Goal: Task Accomplishment & Management: Complete application form

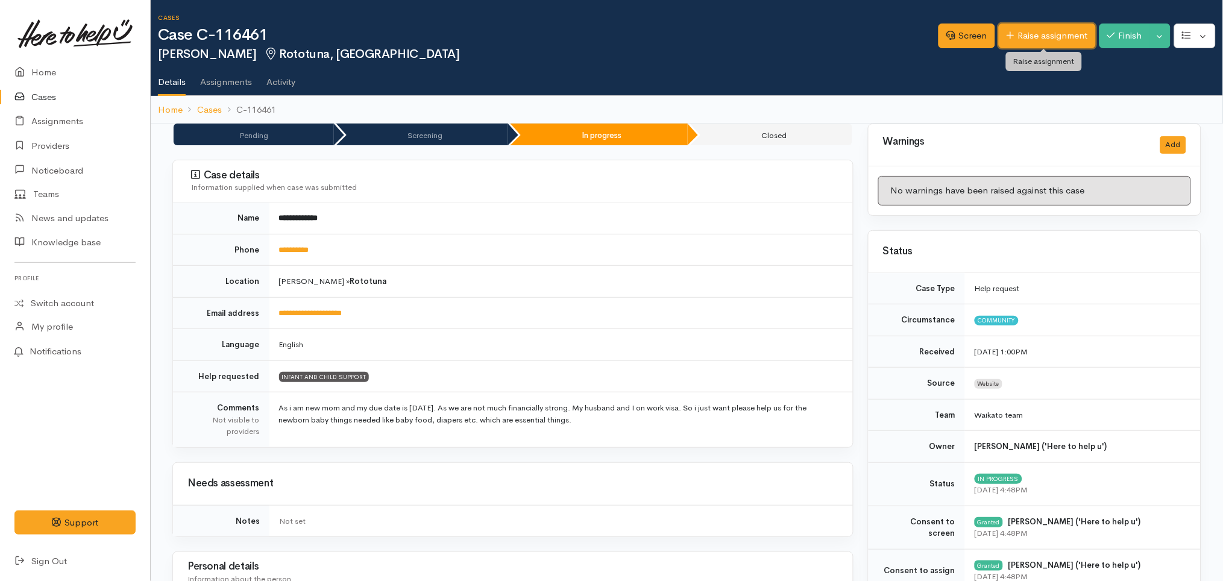
click at [1032, 30] on link "Raise assignment" at bounding box center [1047, 36] width 97 height 25
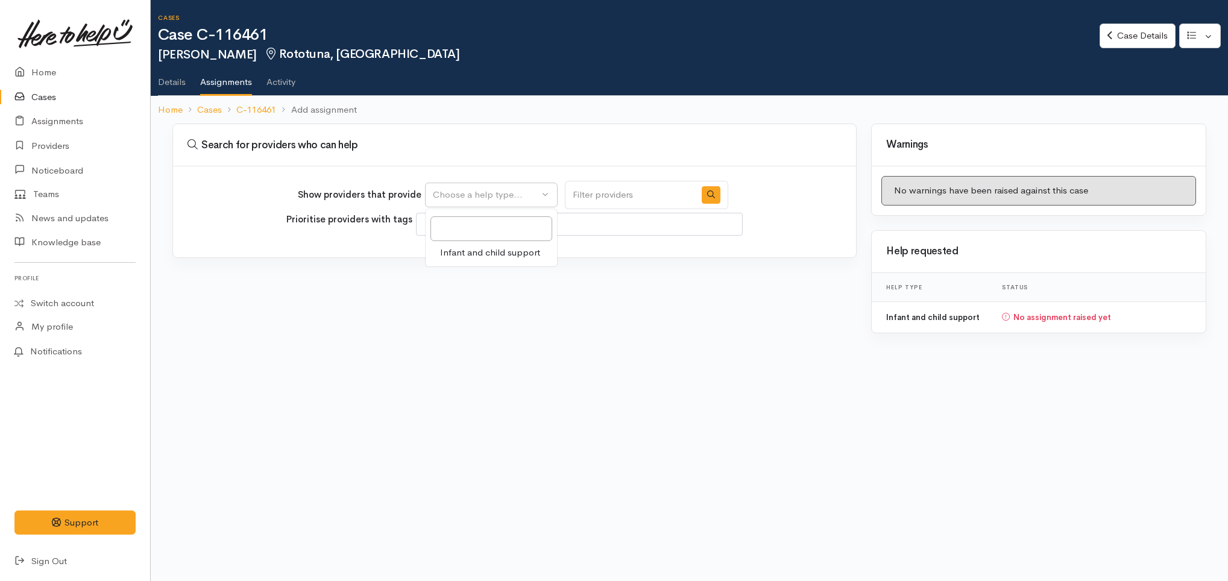
select select
click at [484, 258] on span "Infant and child support" at bounding box center [490, 253] width 100 height 14
select select "17"
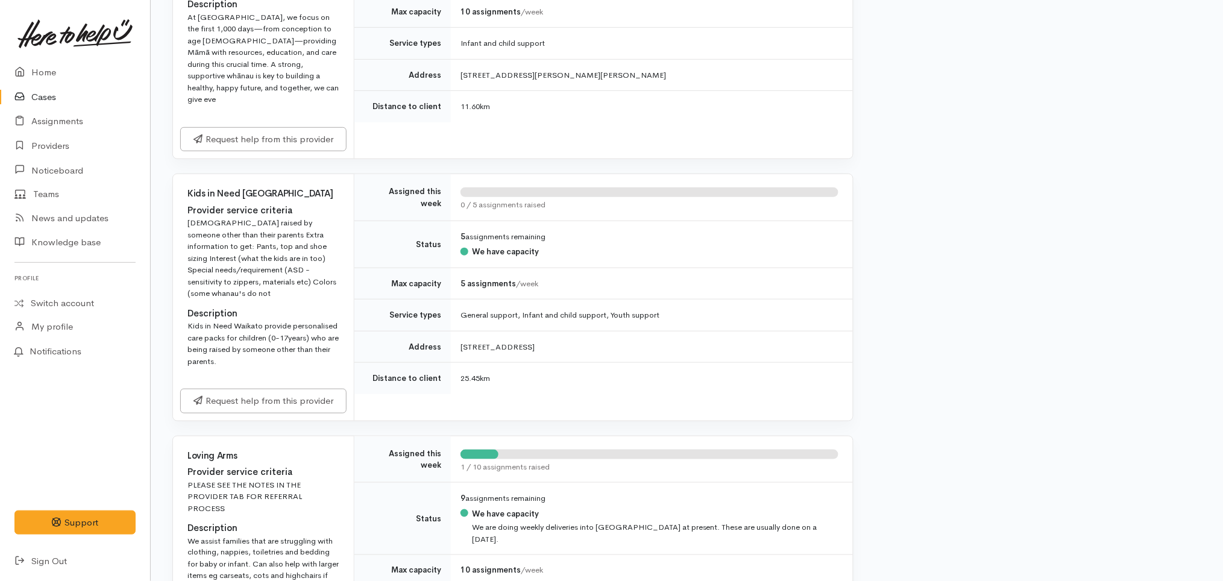
scroll to position [2982, 0]
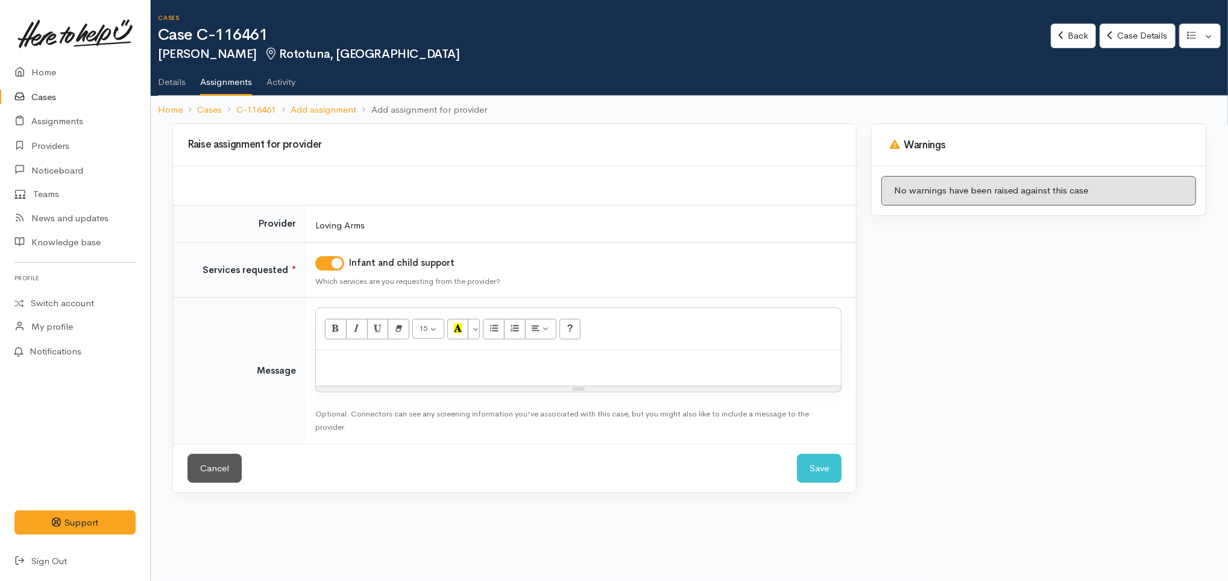
click at [444, 374] on div at bounding box center [578, 368] width 525 height 36
drag, startPoint x: 234, startPoint y: 53, endPoint x: 156, endPoint y: 57, distance: 78.4
click at [156, 57] on div "Cases Case C-116461 [PERSON_NAME] [GEOGRAPHIC_DATA], [GEOGRAPHIC_DATA] Options …" at bounding box center [689, 62] width 1077 height 124
copy h2 "[PERSON_NAME]"
click at [419, 360] on p at bounding box center [578, 363] width 513 height 14
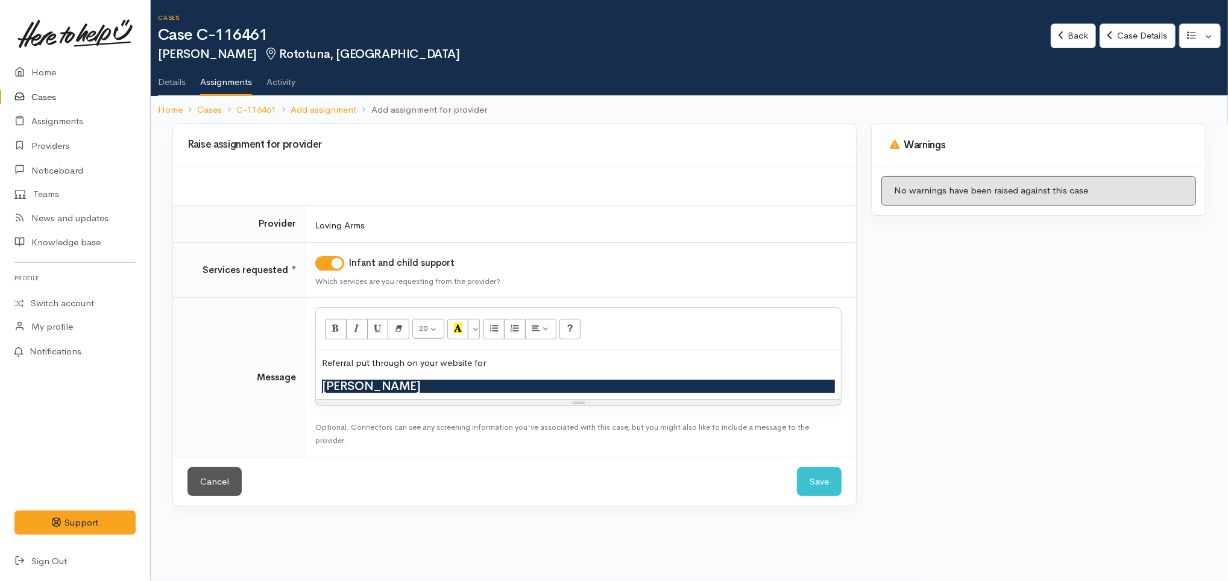
click at [521, 362] on p "Referral put through on your website for" at bounding box center [578, 363] width 513 height 14
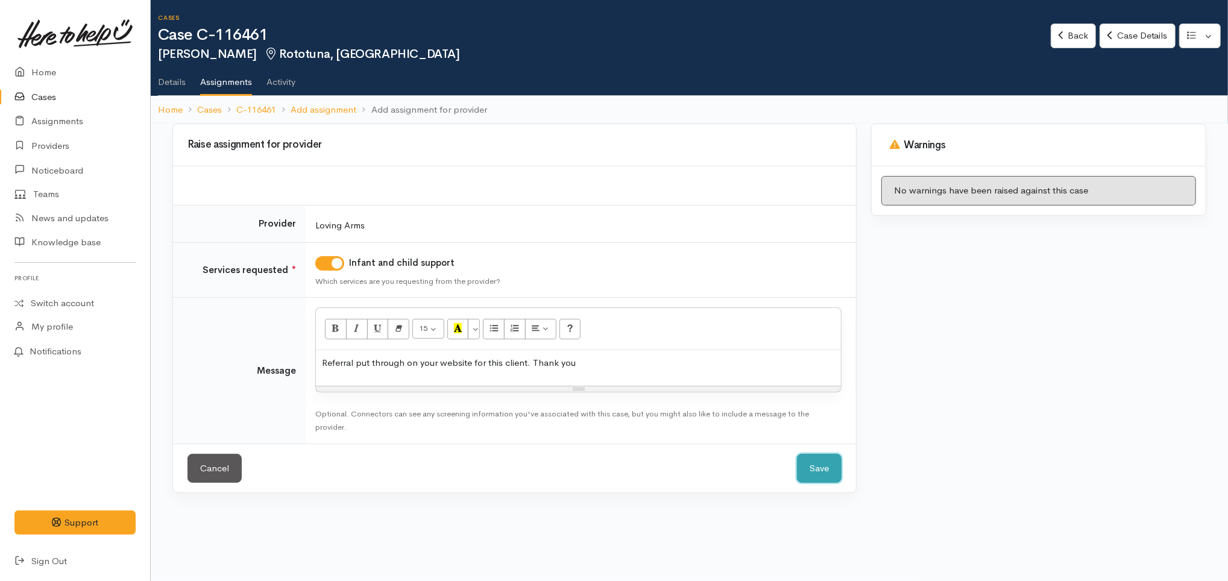
click at [827, 468] on button "Save" at bounding box center [819, 469] width 45 height 30
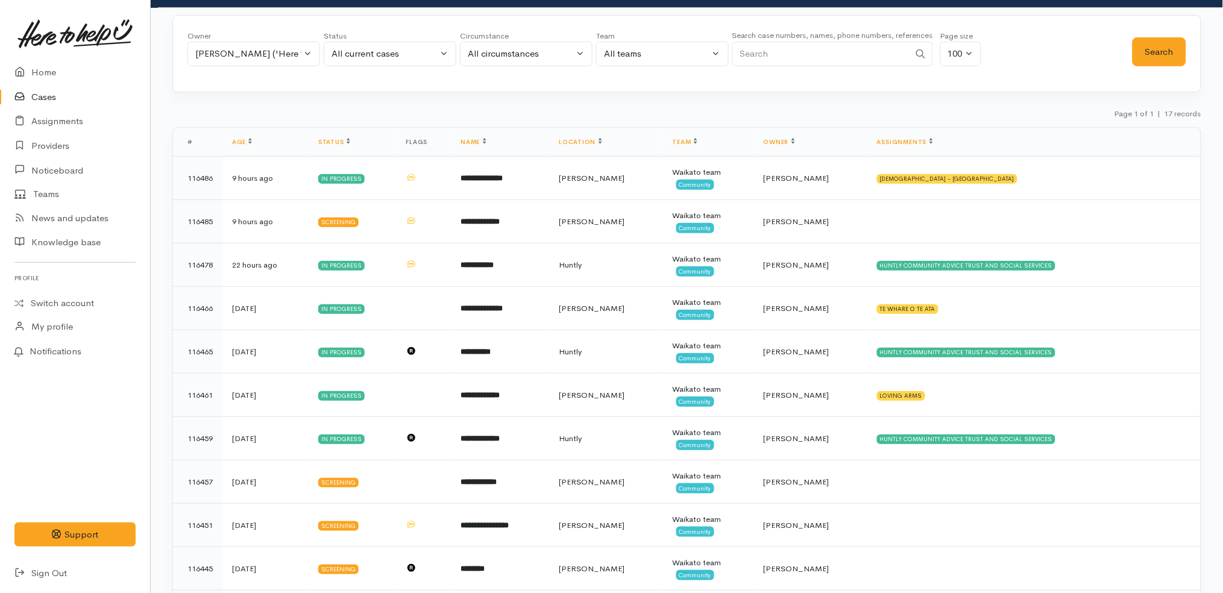
scroll to position [51, 0]
